Goal: Task Accomplishment & Management: Manage account settings

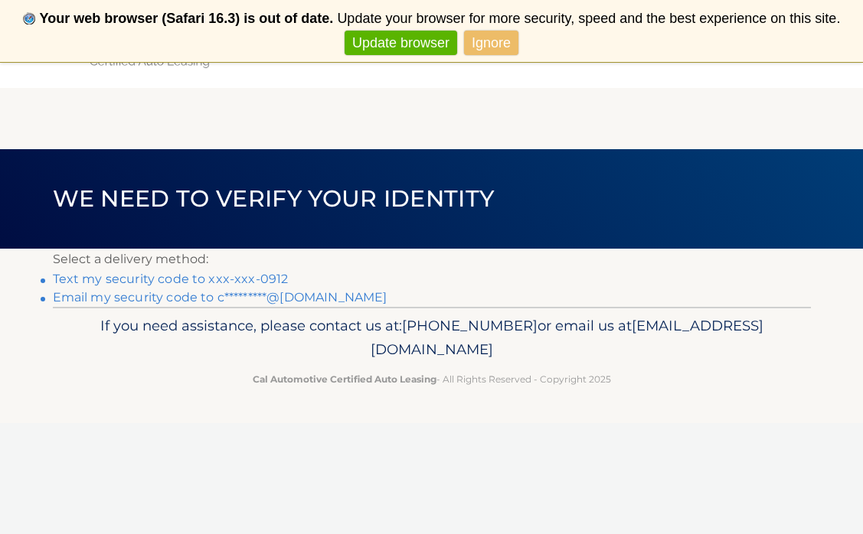
click at [387, 123] on main "We need to verify your identity Select a delivery method: Text my security code…" at bounding box center [431, 184] width 863 height 246
click at [257, 279] on link "Text my security code to xxx-xxx-0912" at bounding box center [171, 279] width 236 height 15
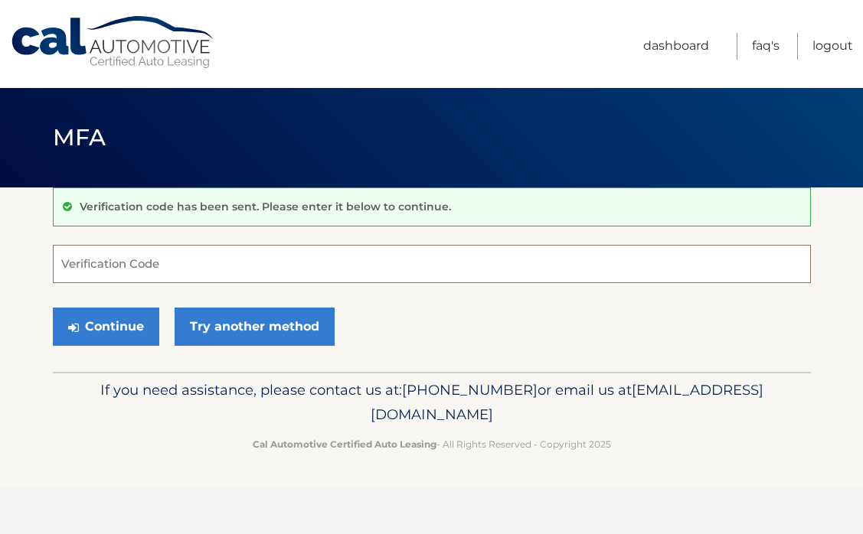
click at [164, 262] on input "Verification Code" at bounding box center [432, 264] width 758 height 38
click at [181, 266] on input "Verification Code" at bounding box center [432, 264] width 758 height 38
click at [81, 267] on input "10669" at bounding box center [432, 264] width 758 height 38
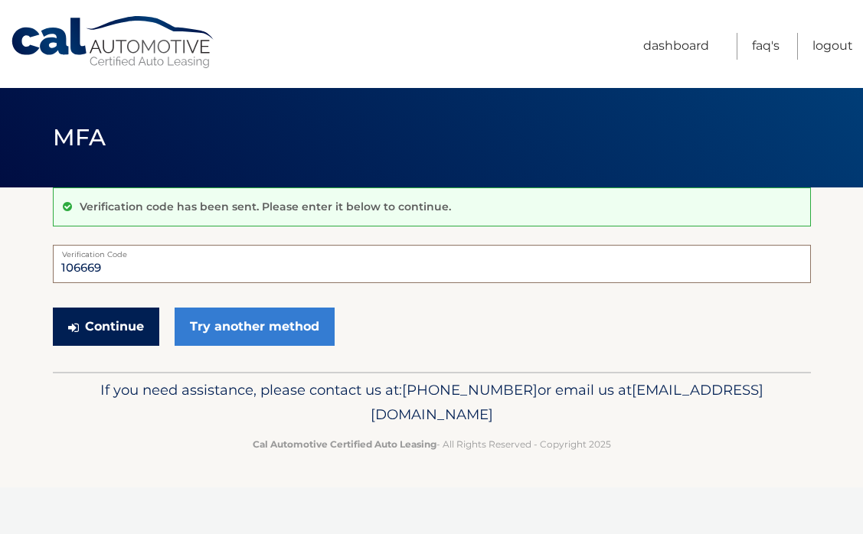
type input "106669"
click at [128, 341] on button "Continue" at bounding box center [106, 327] width 106 height 38
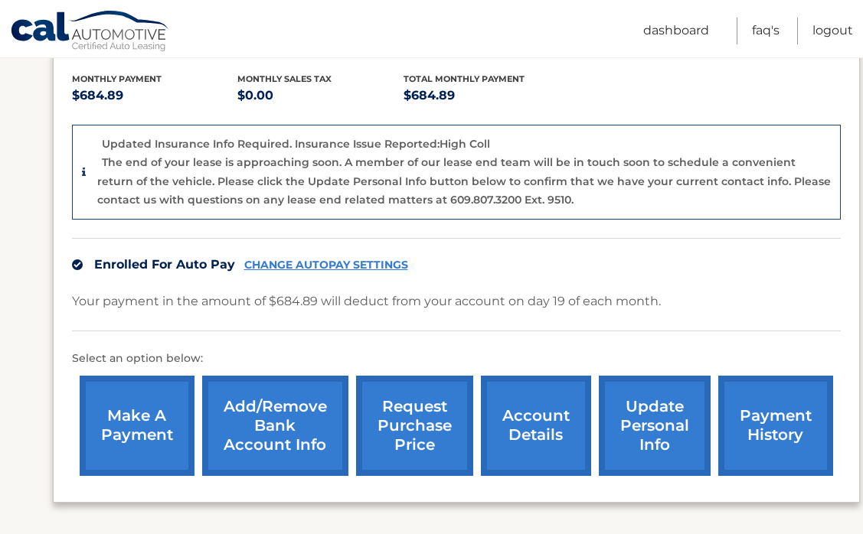
scroll to position [375, 0]
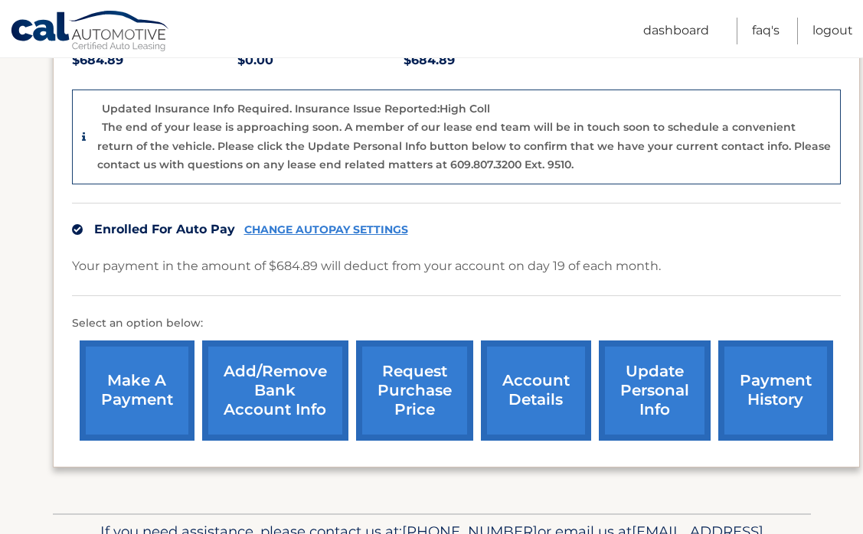
click at [365, 231] on link "CHANGE AUTOPAY SETTINGS" at bounding box center [326, 230] width 164 height 13
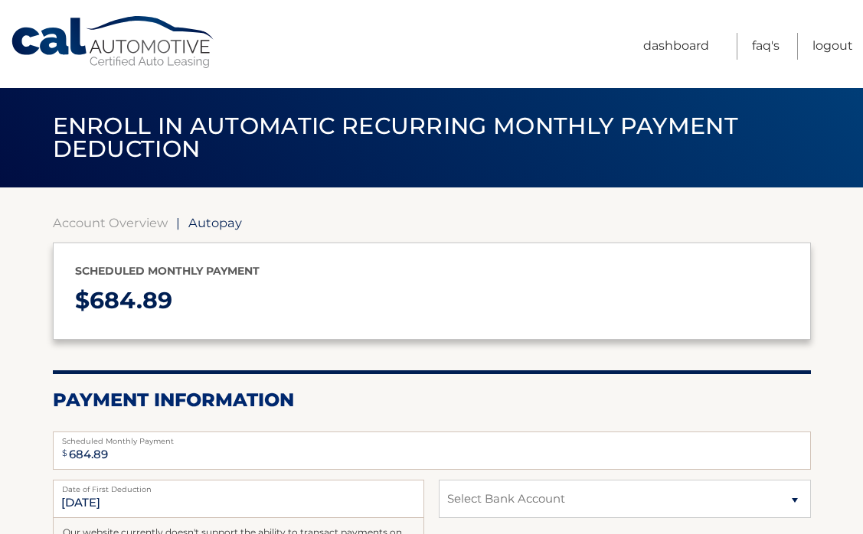
select select "ZTE0MmRiMTktNThhZC00ZDRlLWEzNTUtZGZiYTUxMWU2ZmY2"
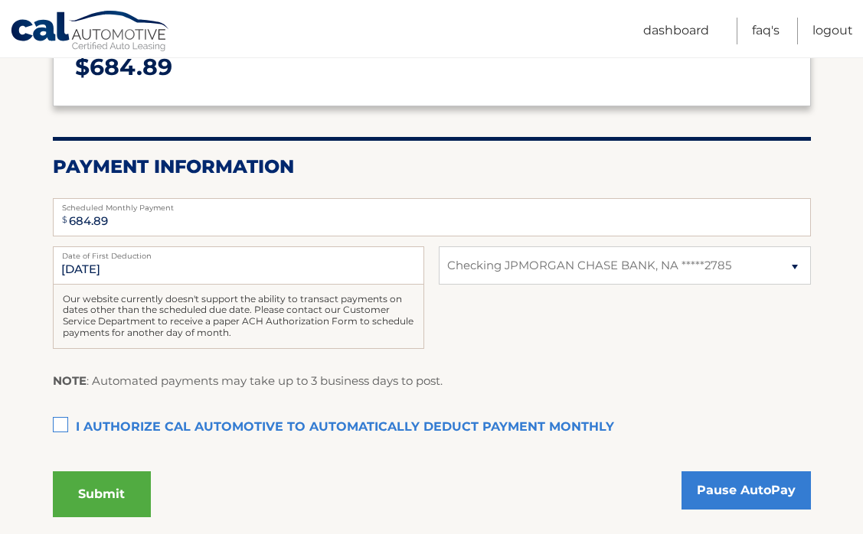
scroll to position [286, 0]
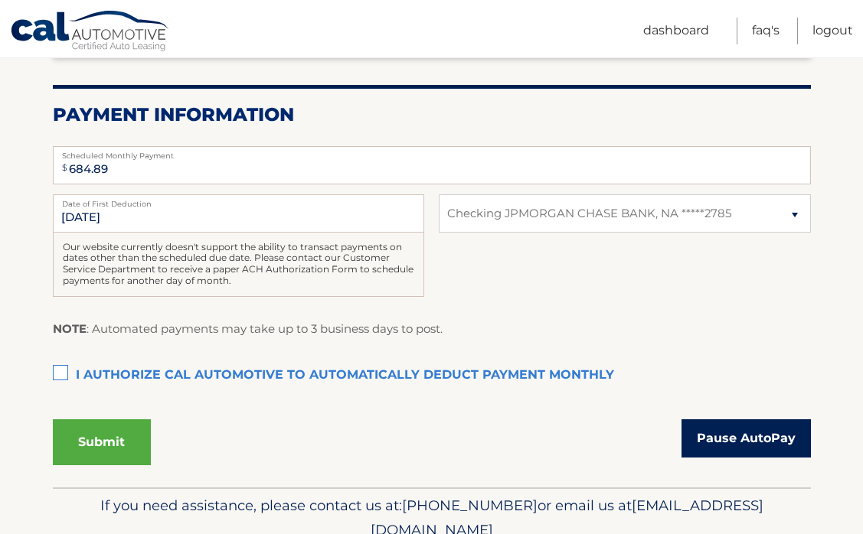
click at [746, 442] on link "Pause AutoPay" at bounding box center [745, 438] width 129 height 38
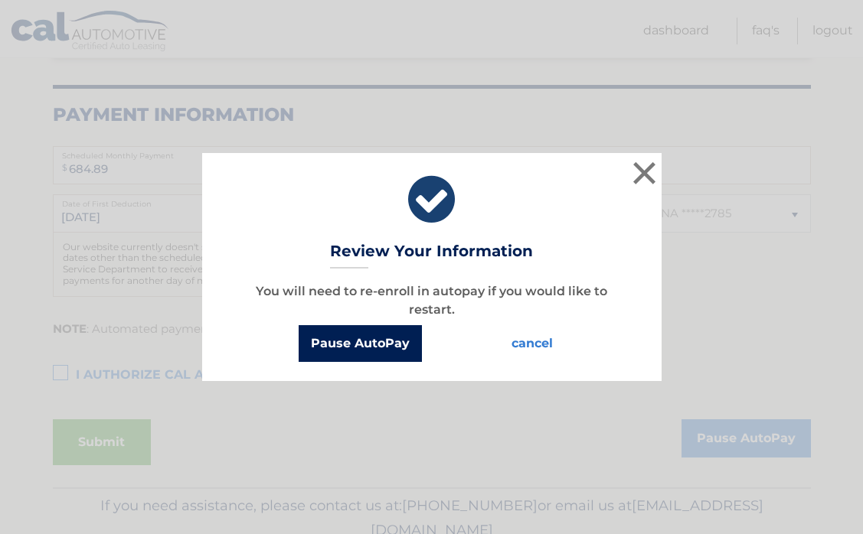
click at [405, 348] on button "Pause AutoPay" at bounding box center [360, 343] width 123 height 37
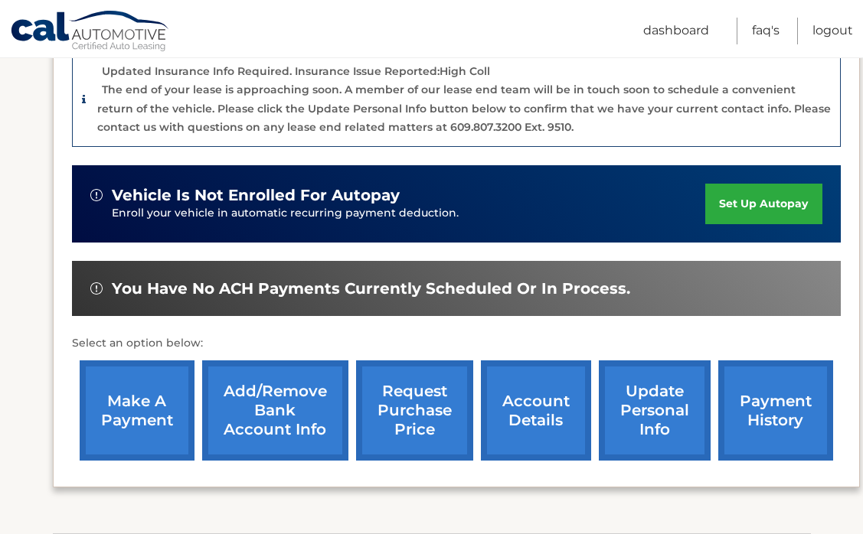
scroll to position [431, 0]
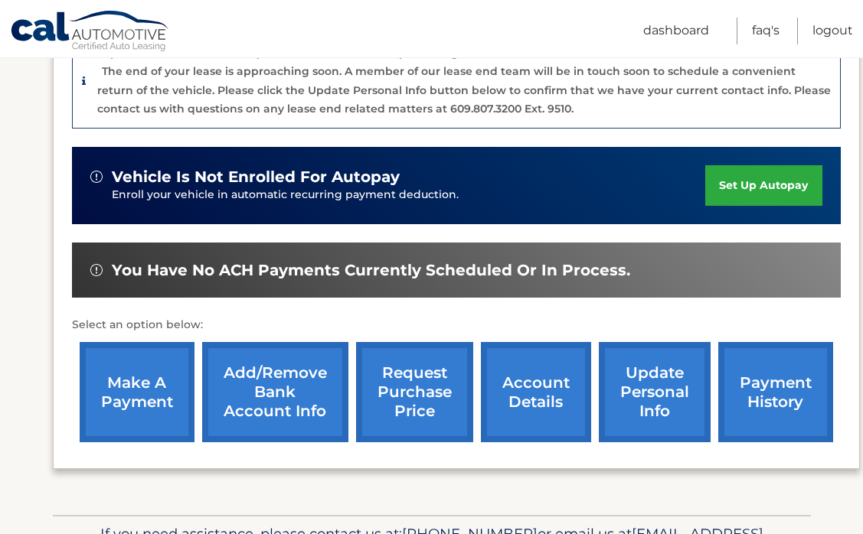
click at [258, 397] on link "Add/Remove bank account info" at bounding box center [275, 392] width 146 height 100
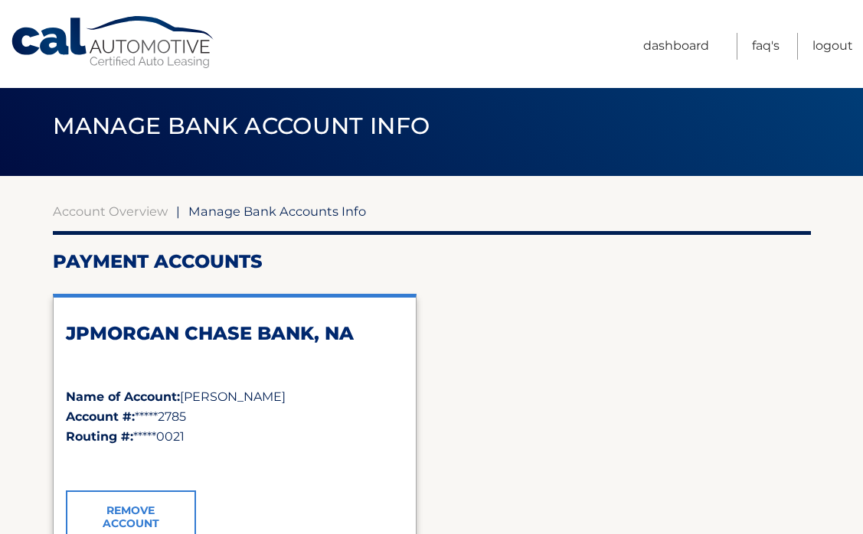
scroll to position [147, 0]
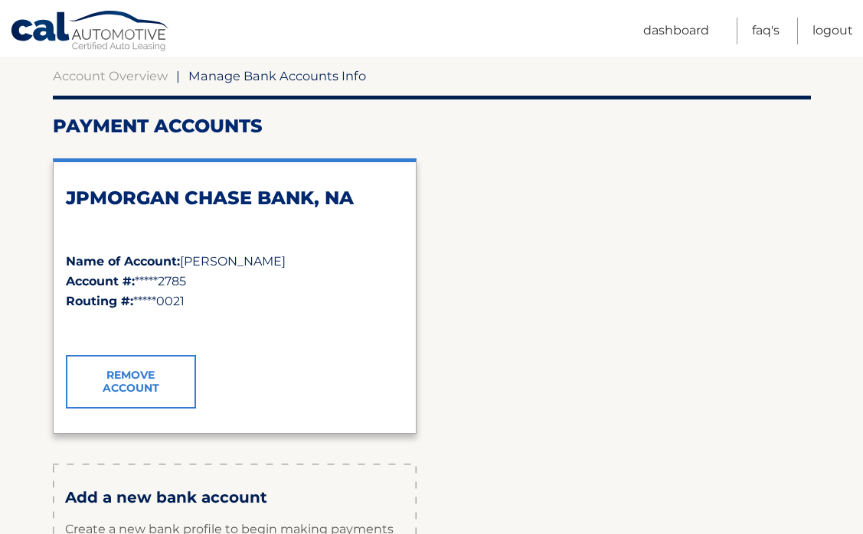
click at [164, 377] on link "Remove Account" at bounding box center [131, 382] width 130 height 54
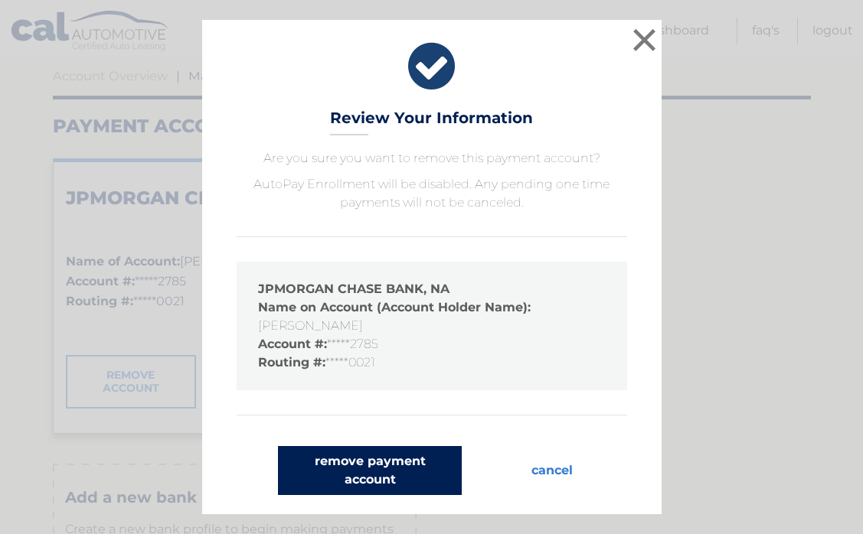
click at [381, 471] on button "remove payment account" at bounding box center [370, 470] width 184 height 49
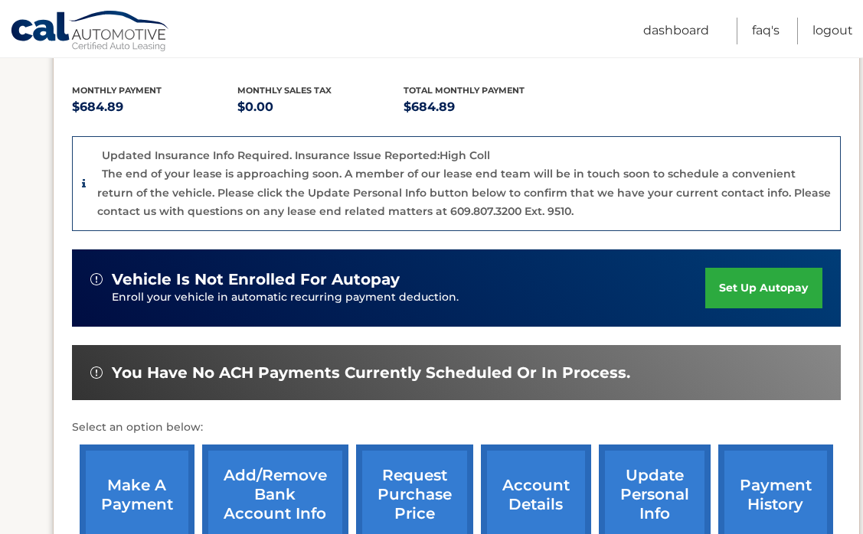
scroll to position [239, 0]
